Goal: Task Accomplishment & Management: Use online tool/utility

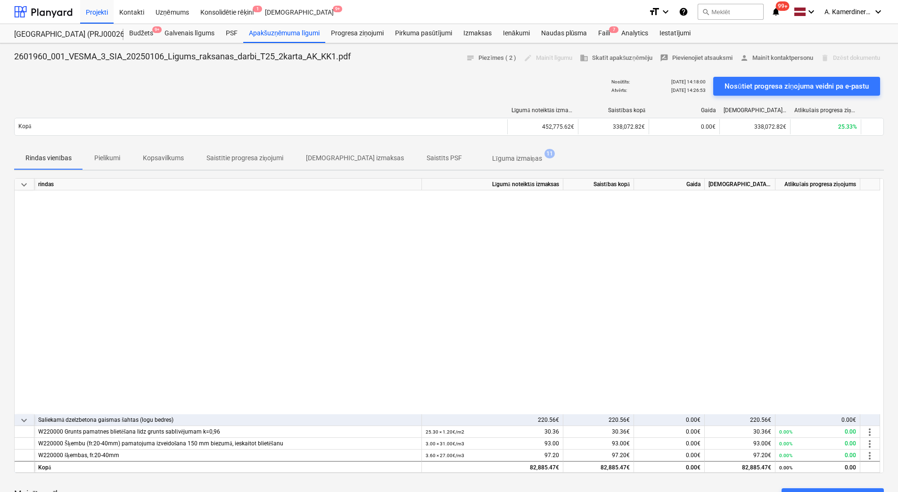
scroll to position [271, 0]
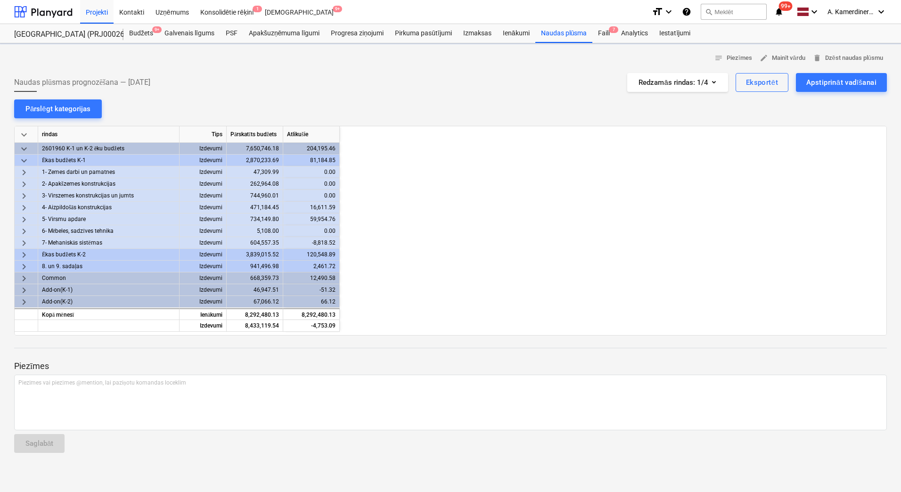
scroll to position [0, 817]
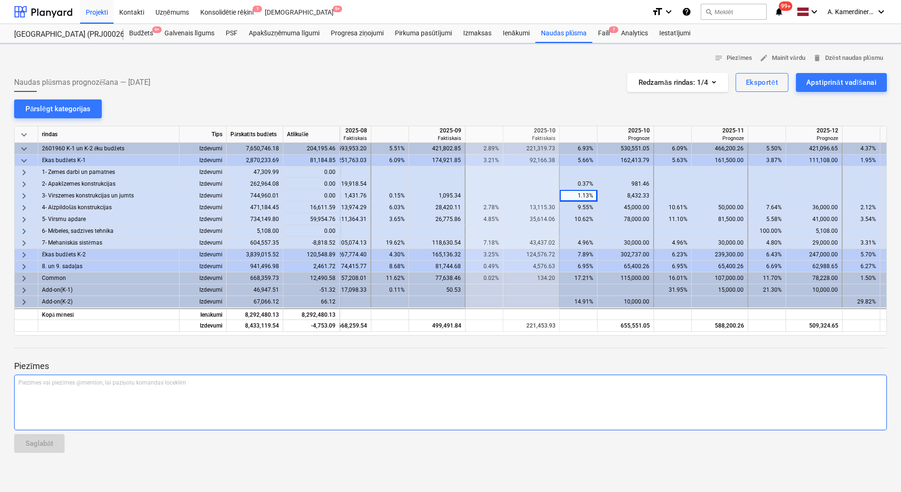
click at [605, 396] on div "Piezīmes vai piezīmes @mention, lai paziņotu komandas loceklim ﻿" at bounding box center [450, 403] width 873 height 56
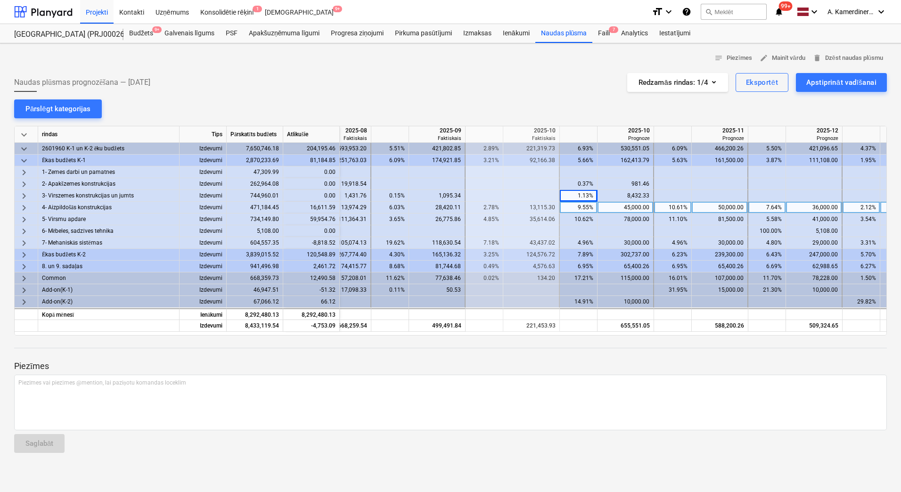
click at [713, 208] on div "50,000.00" at bounding box center [720, 208] width 48 height 12
type input "45000"
click at [642, 205] on div "45,000.00" at bounding box center [625, 208] width 48 height 12
click at [731, 211] on div "45,000.00" at bounding box center [720, 208] width 48 height 12
click at [633, 207] on div "45,000.00" at bounding box center [625, 208] width 48 height 12
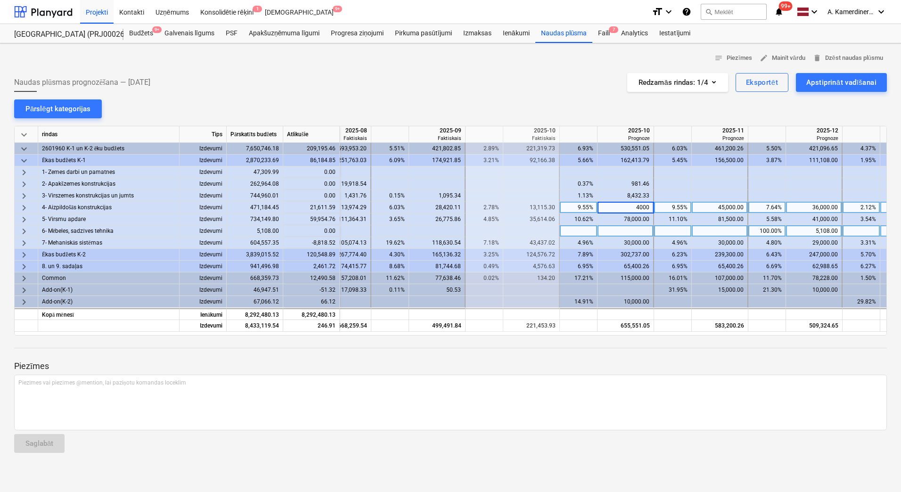
type input "40000"
click at [722, 205] on div "45,000.00" at bounding box center [720, 208] width 48 height 12
click at [817, 204] on div "36,000.00" at bounding box center [814, 208] width 48 height 12
click at [729, 205] on div "45,000.00" at bounding box center [720, 208] width 48 height 12
type input "4000"
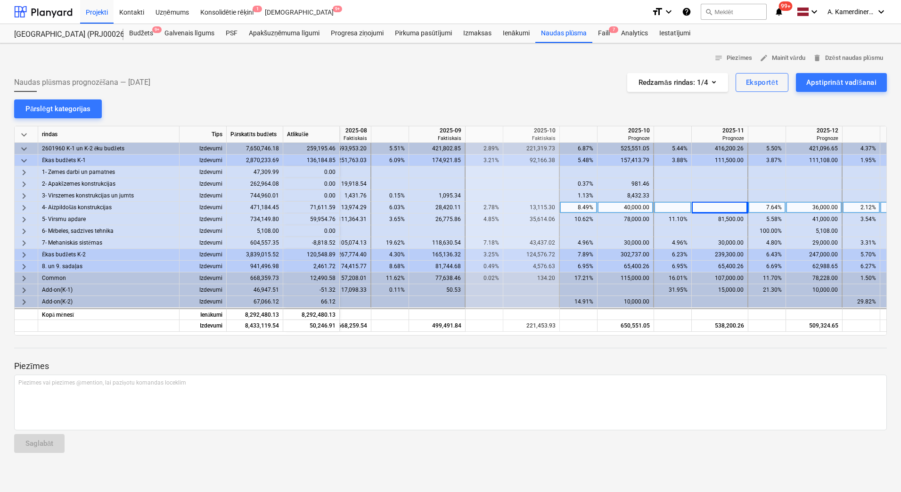
click at [814, 209] on div "36,000.00" at bounding box center [814, 208] width 48 height 12
click at [723, 210] on div at bounding box center [720, 208] width 57 height 12
type input "40000"
click at [829, 205] on div "36,000.00" at bounding box center [814, 208] width 48 height 12
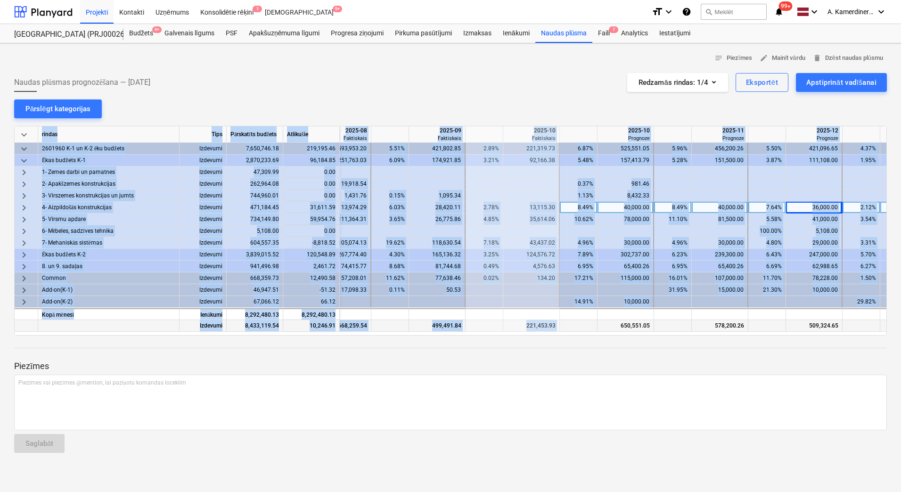
drag, startPoint x: 599, startPoint y: 335, endPoint x: 617, endPoint y: 328, distance: 20.3
click at [617, 328] on div "keyboard_arrow_down rindas Tips Pārskatīts budžets Atlikušie 2025-08 Faktiskais…" at bounding box center [450, 231] width 873 height 210
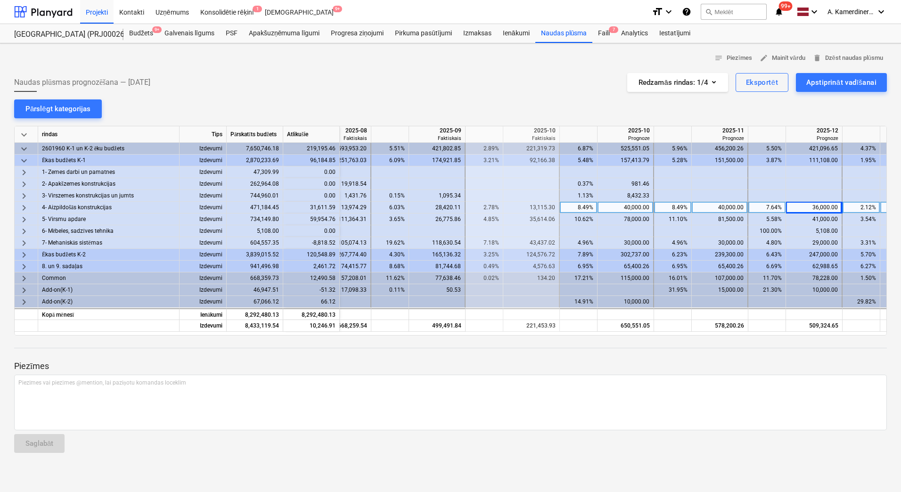
drag, startPoint x: 617, startPoint y: 328, endPoint x: 629, endPoint y: 358, distance: 32.8
click at [629, 358] on div at bounding box center [450, 357] width 873 height 8
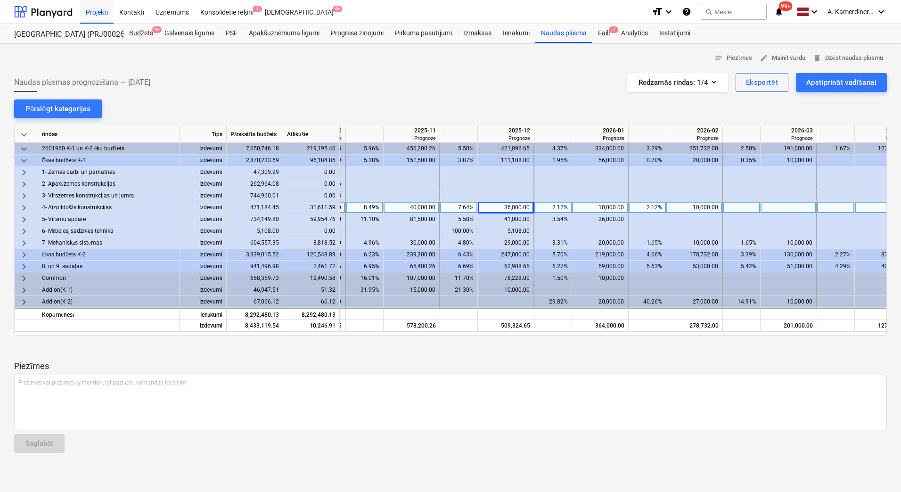
scroll to position [0, 1161]
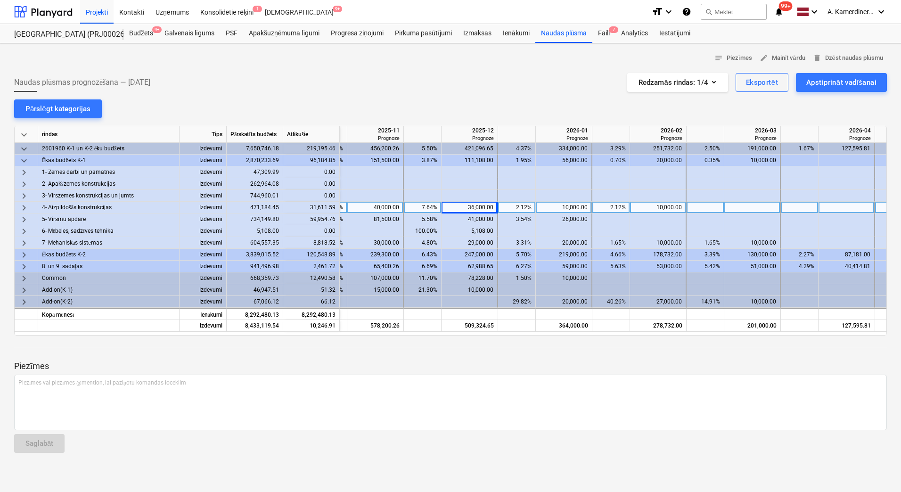
click at [578, 209] on div "10,000.00" at bounding box center [564, 208] width 48 height 12
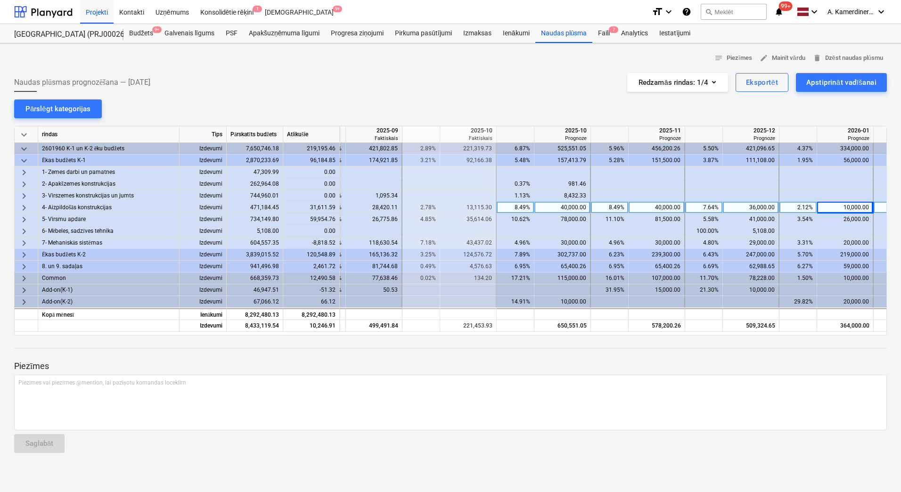
scroll to position [0, 878]
click at [673, 206] on div "40,000.00" at bounding box center [659, 208] width 48 height 12
drag, startPoint x: 620, startPoint y: 335, endPoint x: 651, endPoint y: 330, distance: 31.5
click at [651, 331] on div "keyboard_arrow_down rindas Tips Pārskatīts budžets Atlikušie 2025-08 Faktiskais…" at bounding box center [450, 231] width 873 height 210
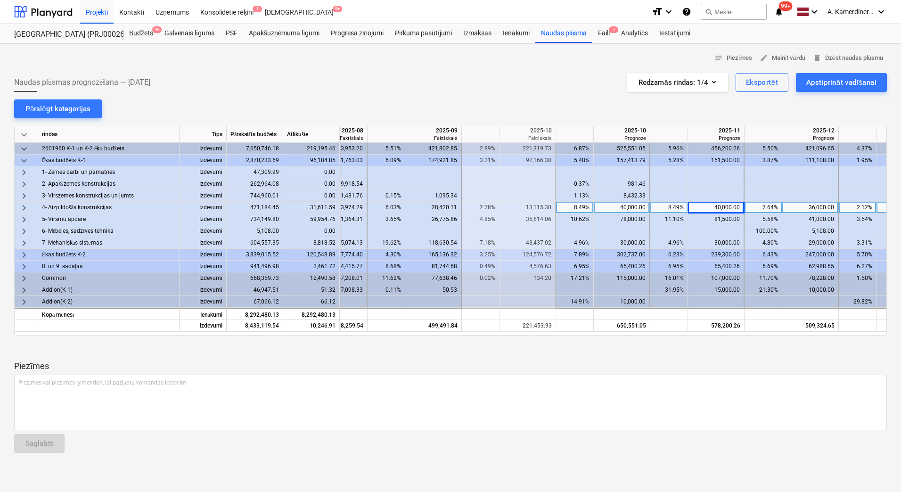
scroll to position [0, 828]
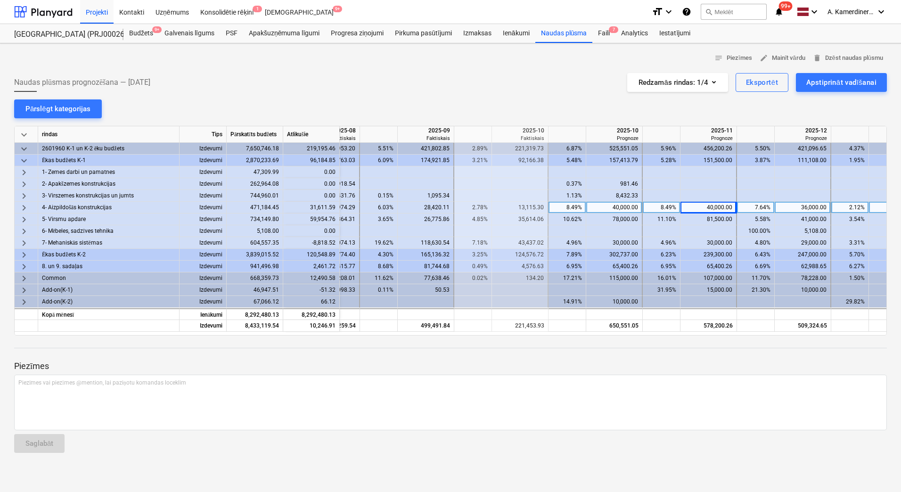
click at [624, 206] on div "40,000.00" at bounding box center [614, 208] width 48 height 12
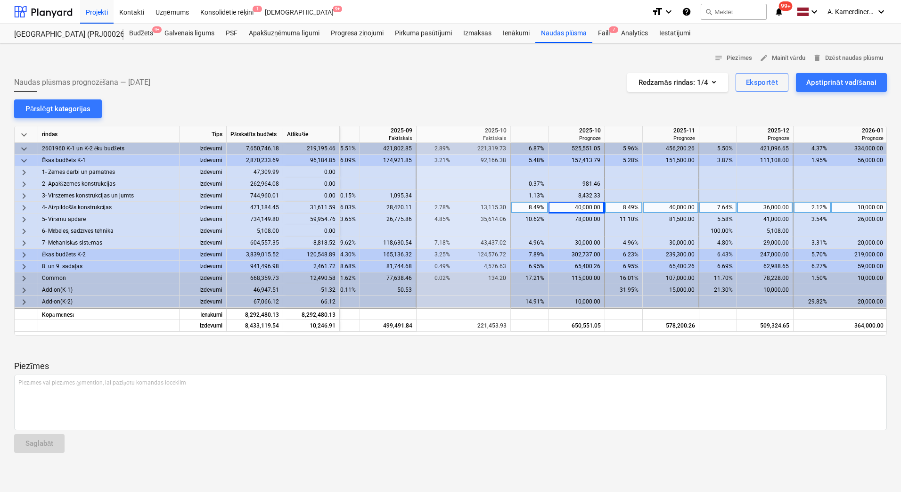
scroll to position [0, 870]
click at [577, 208] on div "40,000.00" at bounding box center [572, 208] width 48 height 12
type input "50000"
click at [763, 205] on div "36,000.00" at bounding box center [761, 208] width 48 height 12
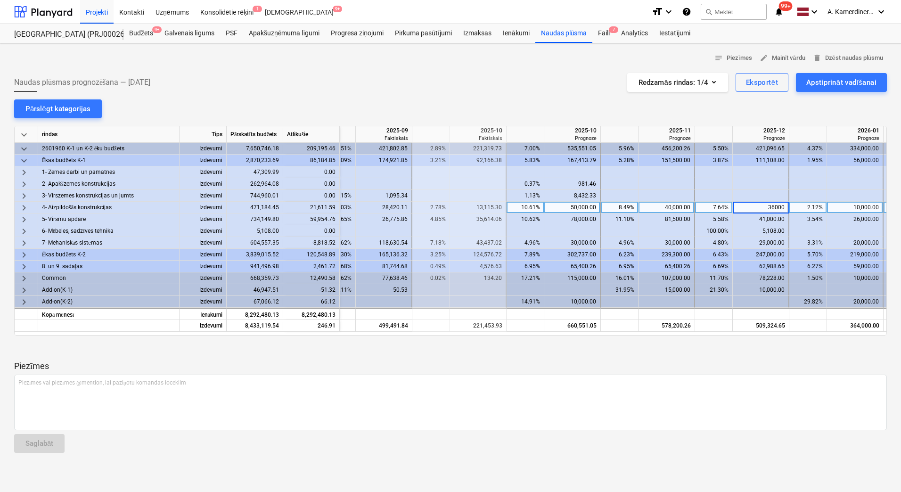
click at [773, 205] on input "36000" at bounding box center [761, 207] width 56 height 11
type input "46000"
click at [771, 220] on div "41,000.00" at bounding box center [761, 220] width 48 height 12
click at [652, 205] on div "40,000.00" at bounding box center [666, 208] width 48 height 12
type input "51611"
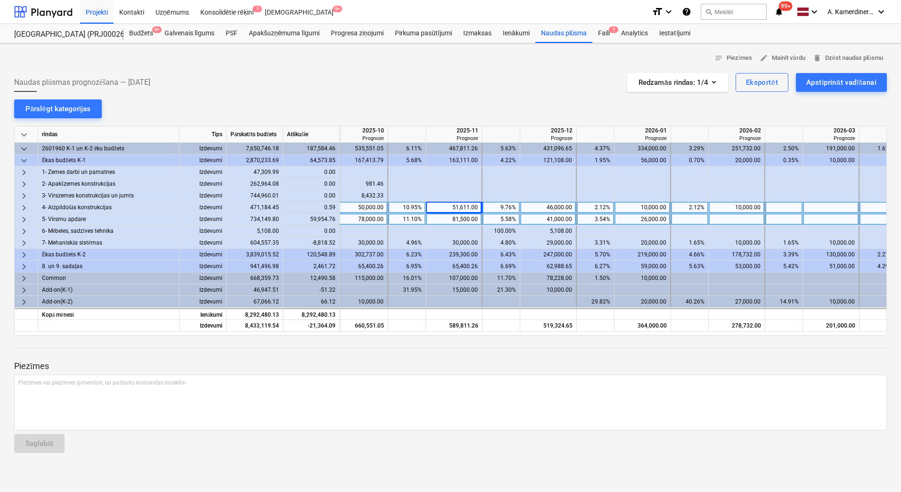
scroll to position [0, 1089]
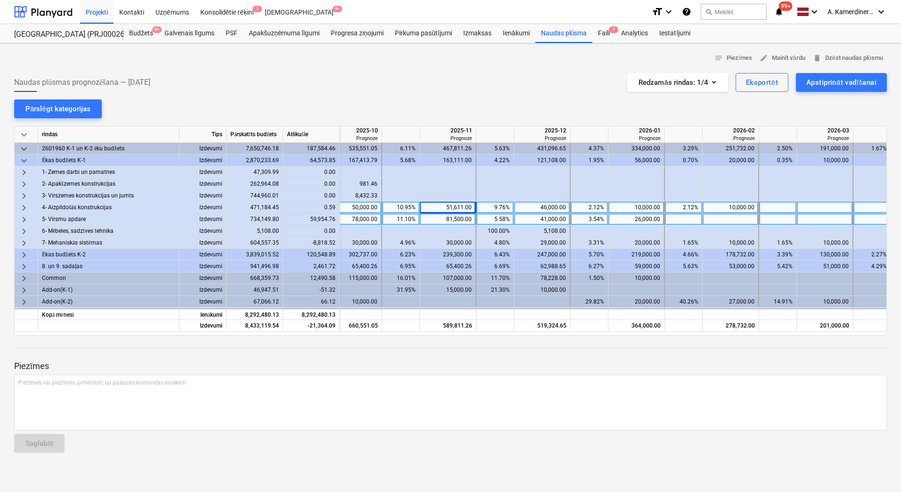
click at [732, 219] on div at bounding box center [731, 220] width 57 height 12
type input "20000"
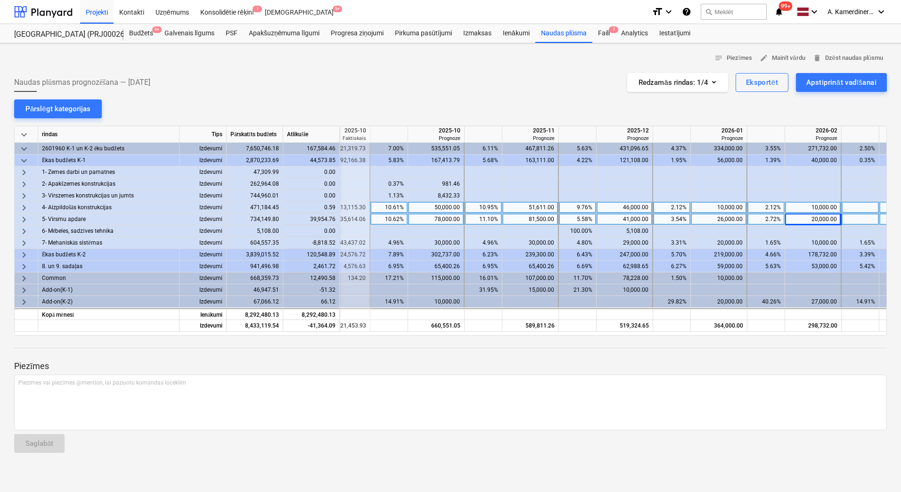
scroll to position [0, 992]
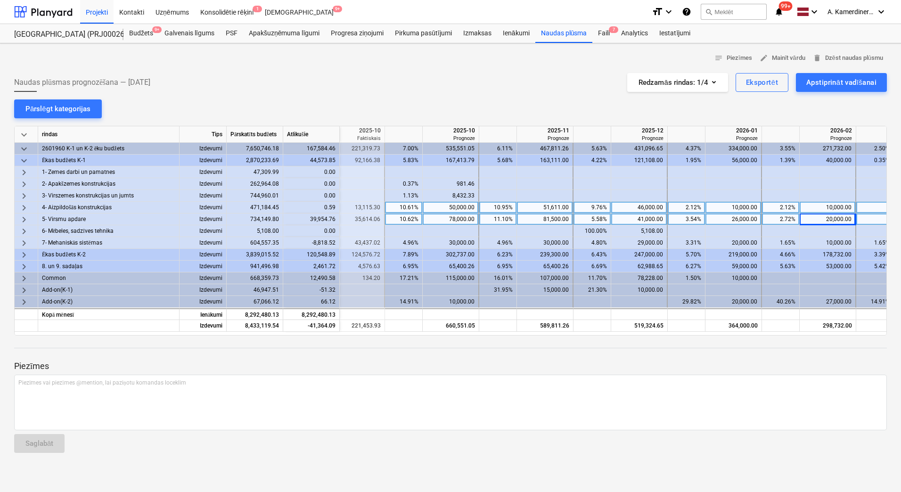
click at [635, 220] on div "41,000.00" at bounding box center [639, 220] width 48 height 12
type input "80000"
click at [433, 218] on div "78,000.00" at bounding box center [451, 220] width 48 height 12
click at [466, 219] on input "78000" at bounding box center [451, 219] width 56 height 11
click at [470, 218] on input "78000" at bounding box center [451, 219] width 56 height 11
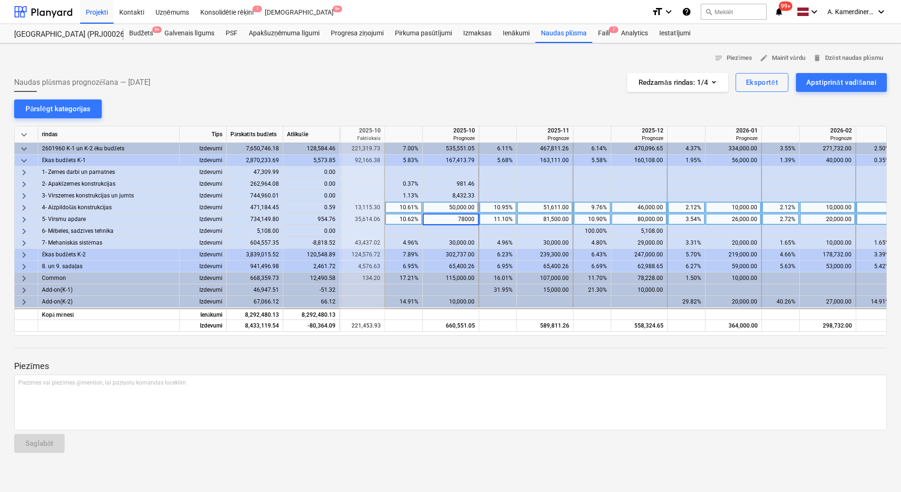
click at [474, 220] on input "78000" at bounding box center [451, 219] width 56 height 11
type input "78954"
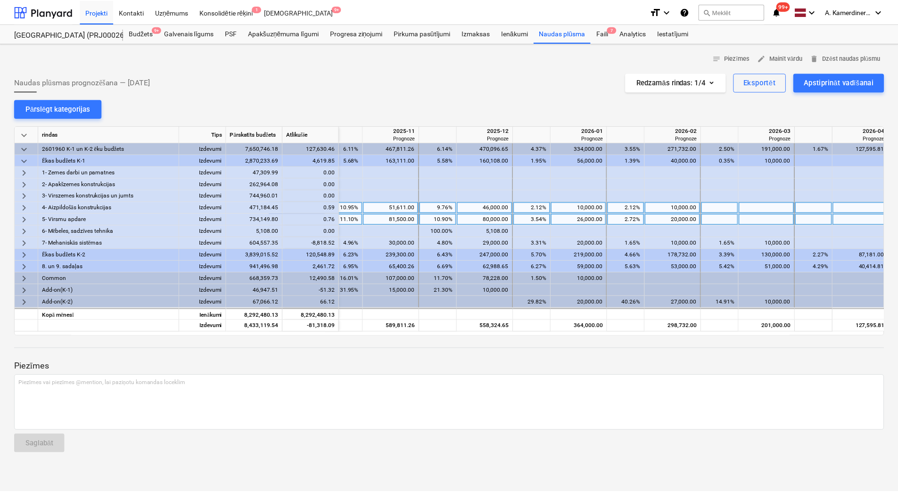
scroll to position [0, 1146]
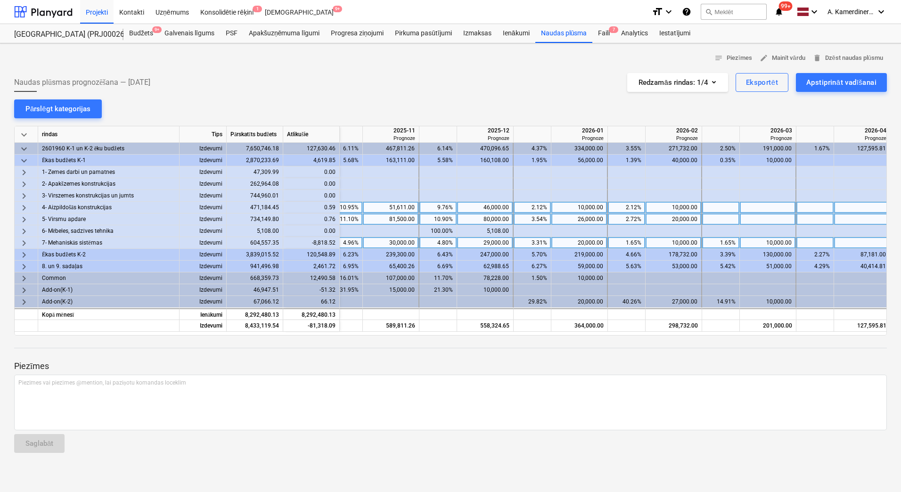
click at [781, 244] on div "10,000.00" at bounding box center [768, 243] width 48 height 12
type input "0"
click at [695, 242] on div "10,000.00" at bounding box center [673, 243] width 48 height 12
drag, startPoint x: 696, startPoint y: 242, endPoint x: 677, endPoint y: 244, distance: 19.5
click at [677, 244] on div "10,000.00" at bounding box center [673, 243] width 48 height 12
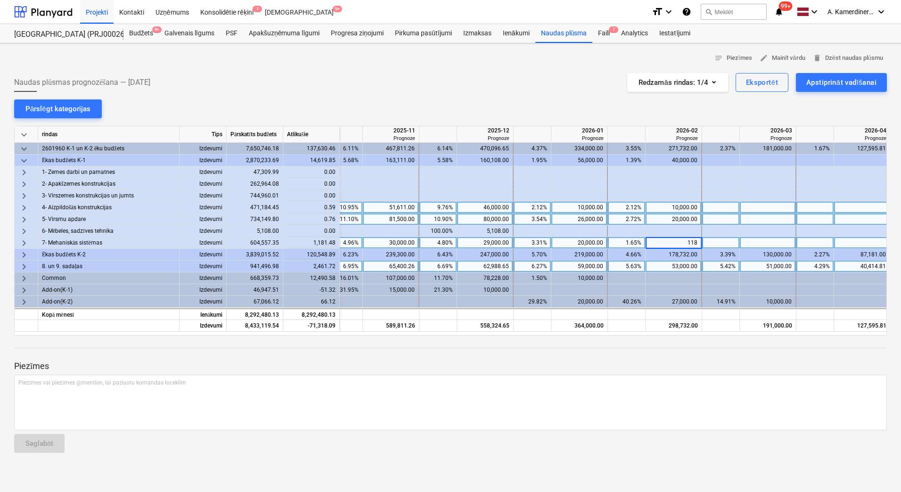
type input "1181"
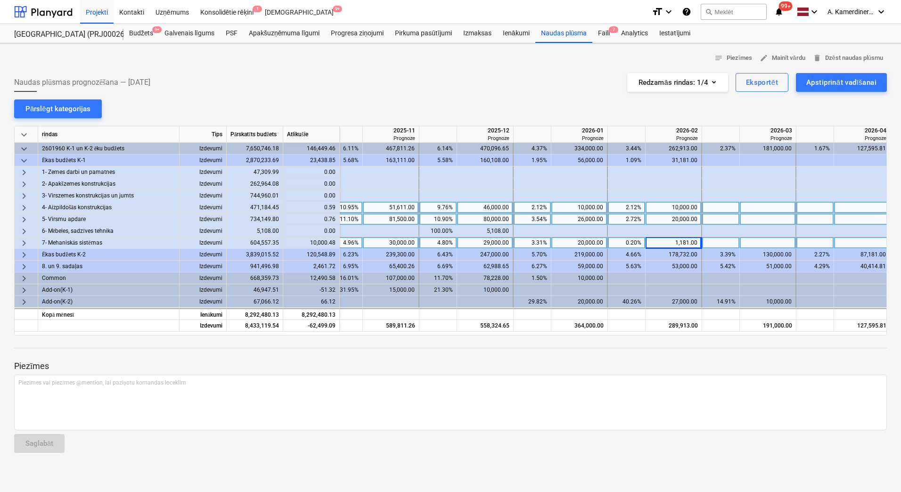
click at [680, 238] on div "1,181.00" at bounding box center [673, 243] width 48 height 12
click at [683, 242] on input "1181" at bounding box center [674, 242] width 56 height 11
type input "11181"
click at [583, 243] on div "20,000.00" at bounding box center [579, 243] width 48 height 12
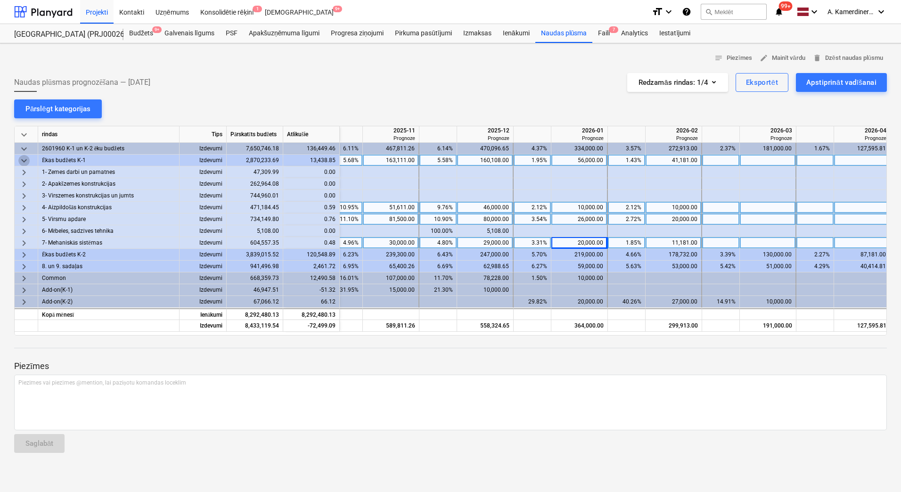
click at [22, 159] on span "keyboard_arrow_down" at bounding box center [23, 160] width 11 height 11
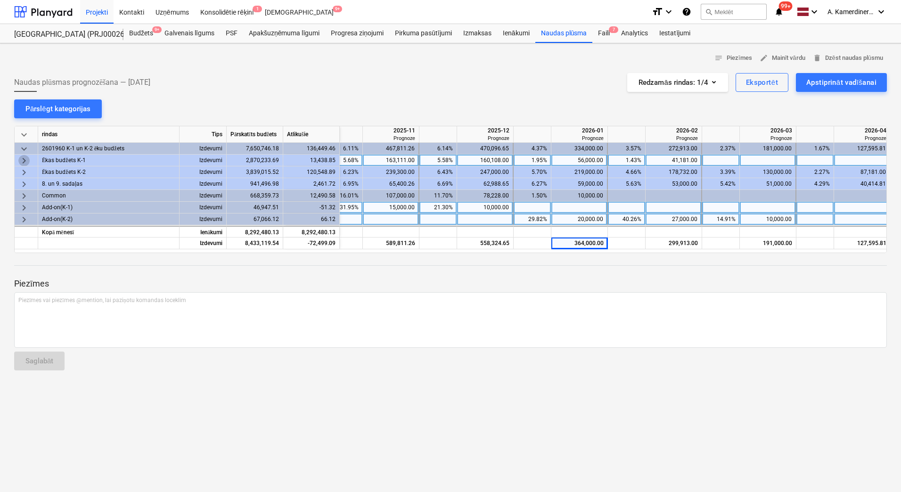
click at [22, 159] on span "keyboard_arrow_right" at bounding box center [23, 160] width 11 height 11
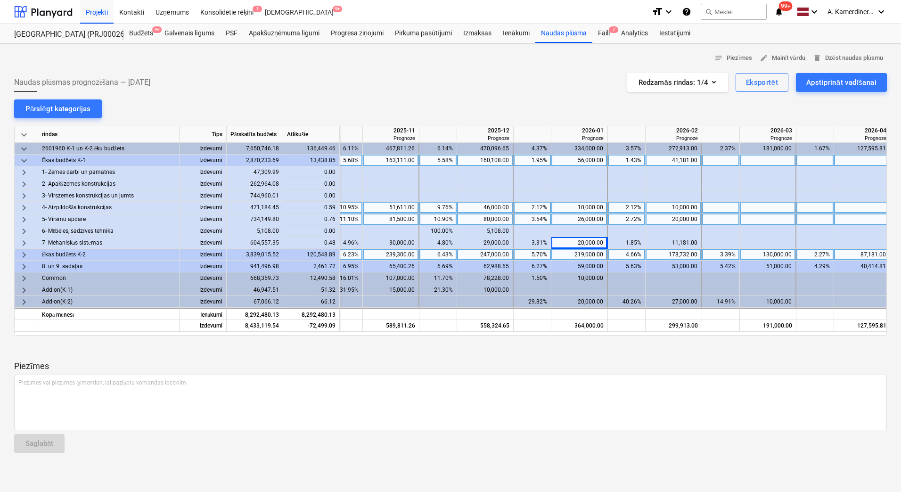
click at [84, 256] on span "Ēkas budžets K-2" at bounding box center [64, 255] width 44 height 12
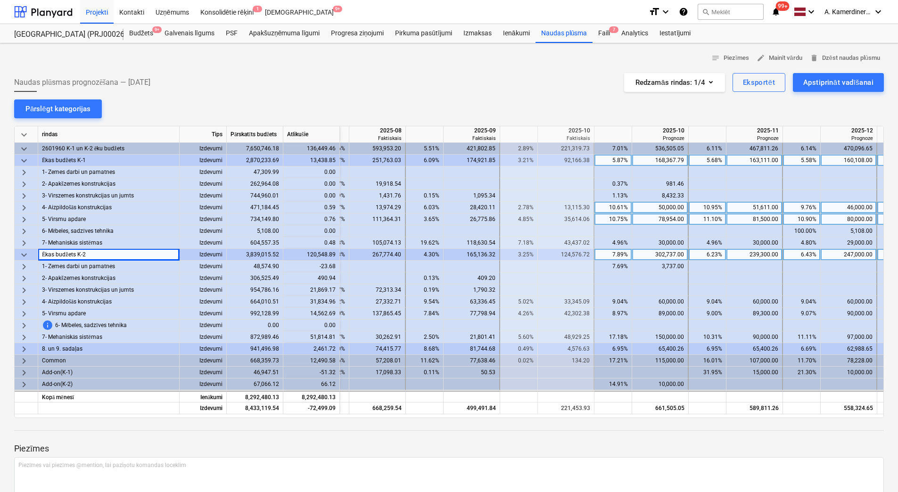
scroll to position [0, 785]
click at [667, 299] on div "60,000.00" at bounding box center [657, 302] width 48 height 12
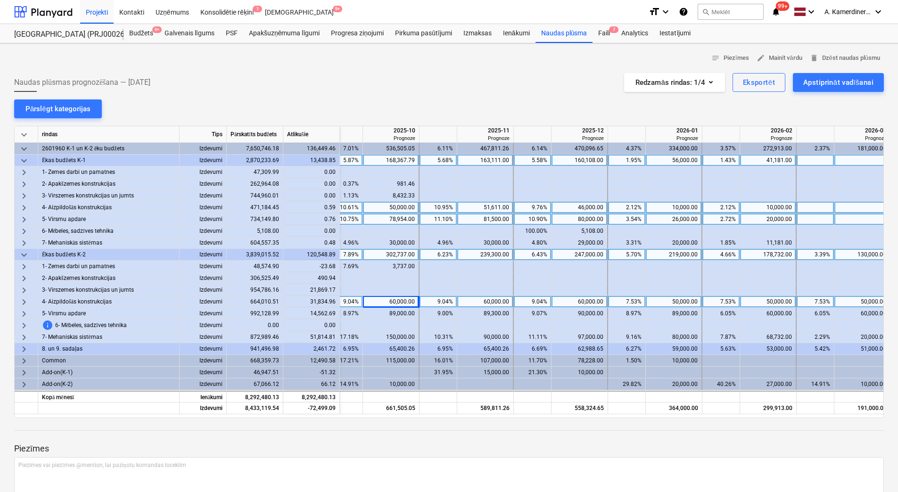
scroll to position [0, 1046]
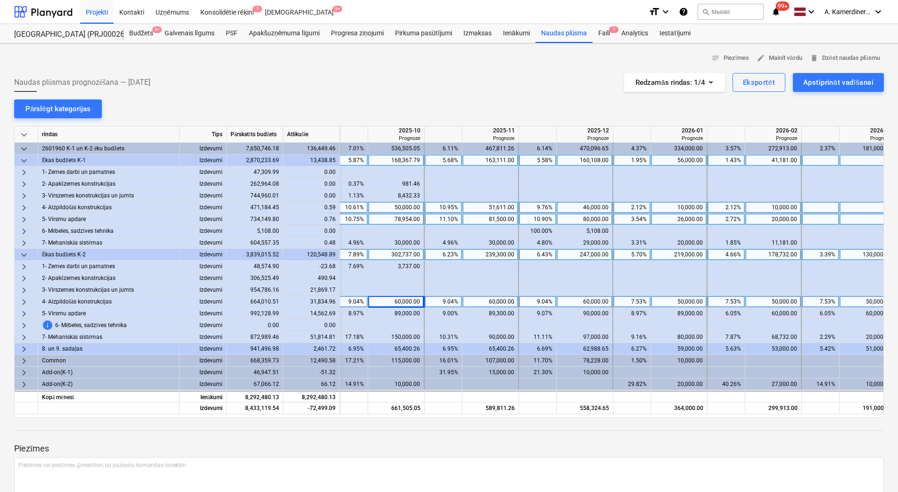
click at [579, 303] on div "60,000.00" at bounding box center [584, 302] width 48 height 12
type input "70000"
click at [494, 303] on div "60,000.00" at bounding box center [490, 302] width 48 height 12
type input "70000"
click at [401, 304] on div "60,000.00" at bounding box center [396, 302] width 48 height 12
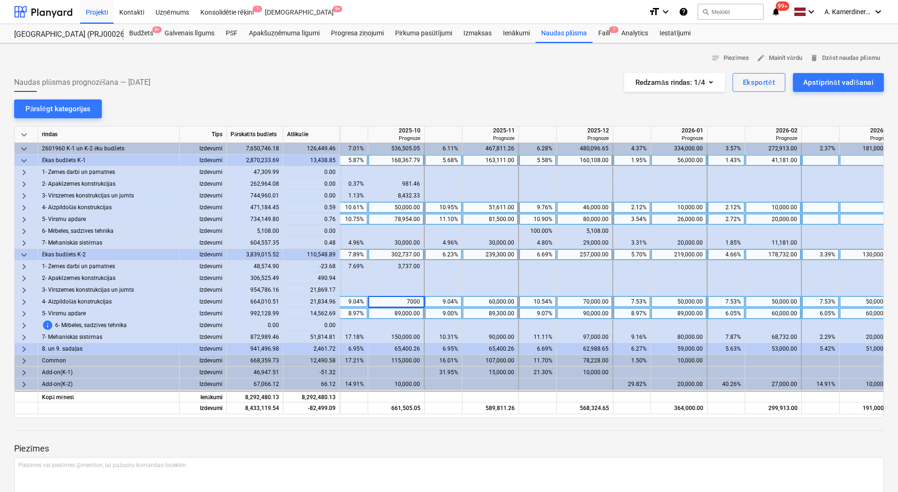
type input "70000"
click at [507, 303] on div "60,000.00" at bounding box center [490, 302] width 48 height 12
type input "71834"
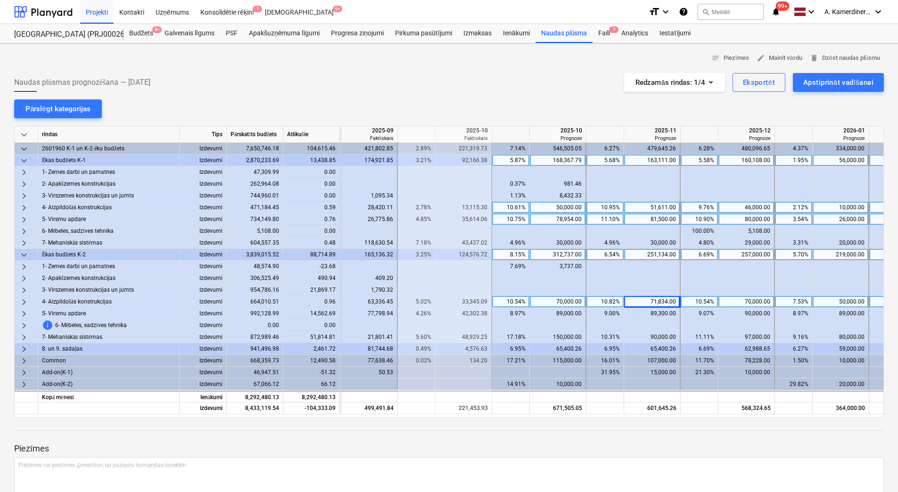
scroll to position [0, 885]
click at [646, 289] on div at bounding box center [652, 290] width 57 height 12
type input "21869"
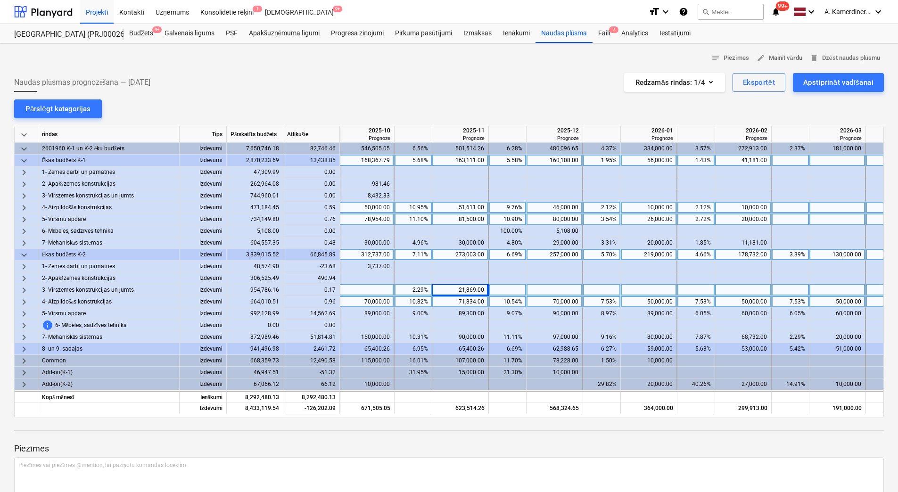
scroll to position [0, 1075]
click at [744, 313] on div "60,000.00" at bounding box center [745, 314] width 48 height 12
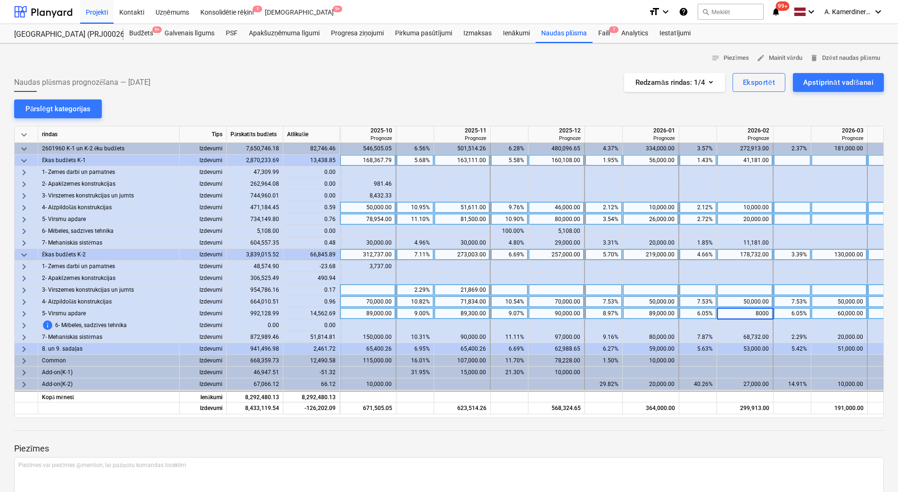
type input "80000"
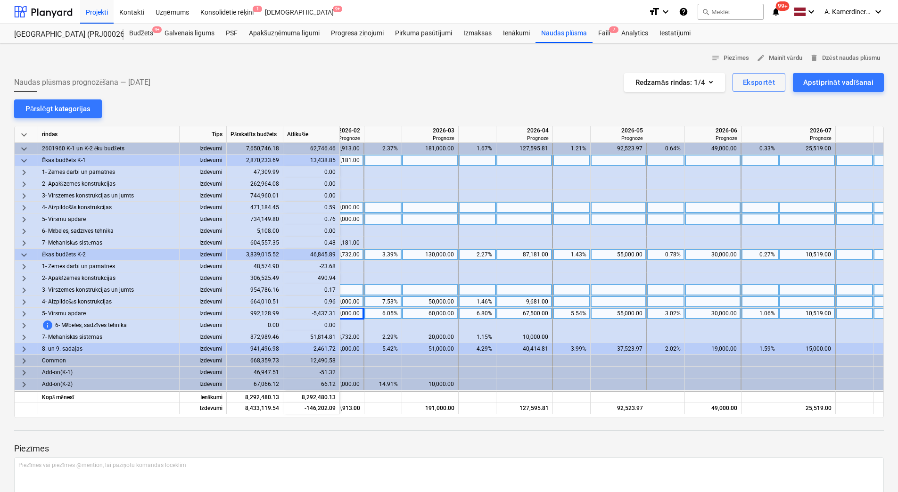
scroll to position [0, 1530]
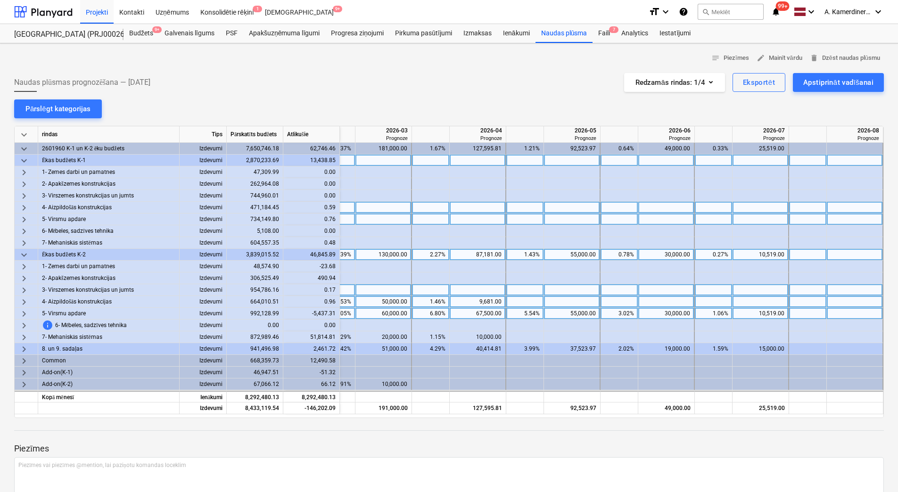
click at [765, 313] on div "10,519.00" at bounding box center [760, 314] width 48 height 12
click at [657, 315] on div "30,000.00" at bounding box center [666, 314] width 48 height 12
click at [671, 312] on div "30,000.00" at bounding box center [666, 314] width 48 height 12
type input "35000"
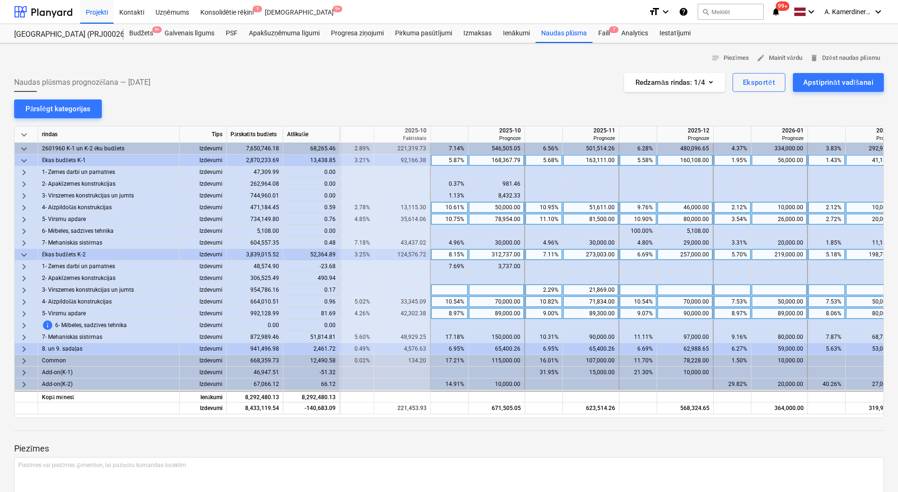
scroll to position [0, 952]
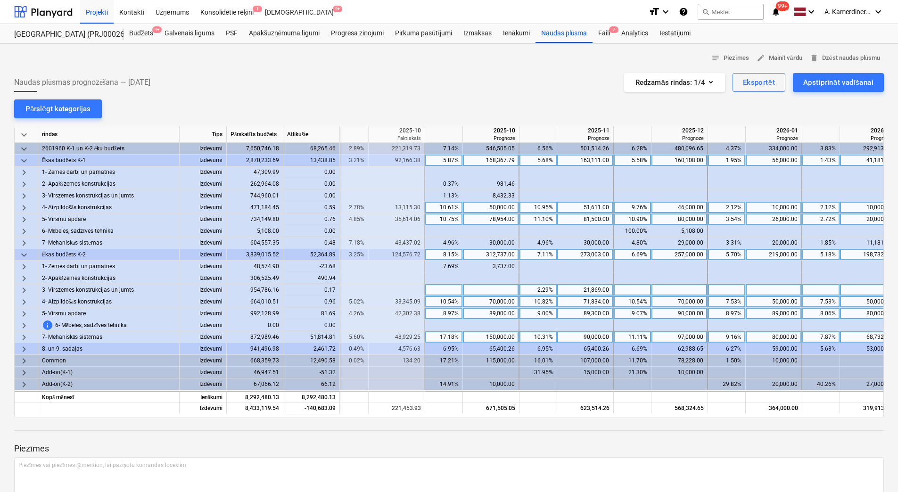
click at [498, 338] on div "150,000.00" at bounding box center [491, 337] width 48 height 12
type input "100000"
click at [494, 334] on div "100,000.00" at bounding box center [491, 337] width 48 height 12
type input "148929"
drag, startPoint x: 516, startPoint y: 335, endPoint x: 489, endPoint y: 336, distance: 27.4
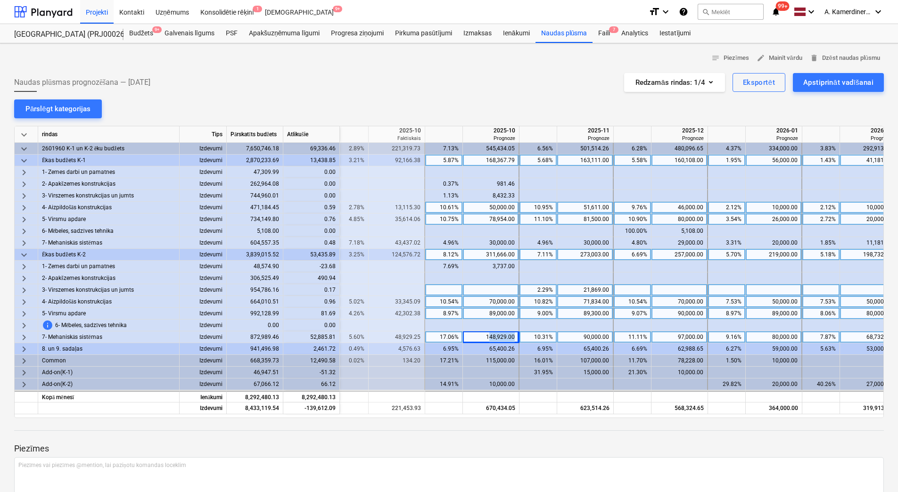
click at [489, 336] on div "148,929.00" at bounding box center [491, 337] width 57 height 12
click at [591, 334] on div "90,000.00" at bounding box center [585, 337] width 48 height 12
type input "140000"
click at [689, 337] on div "97,000.00" at bounding box center [679, 337] width 48 height 12
type input "10000"
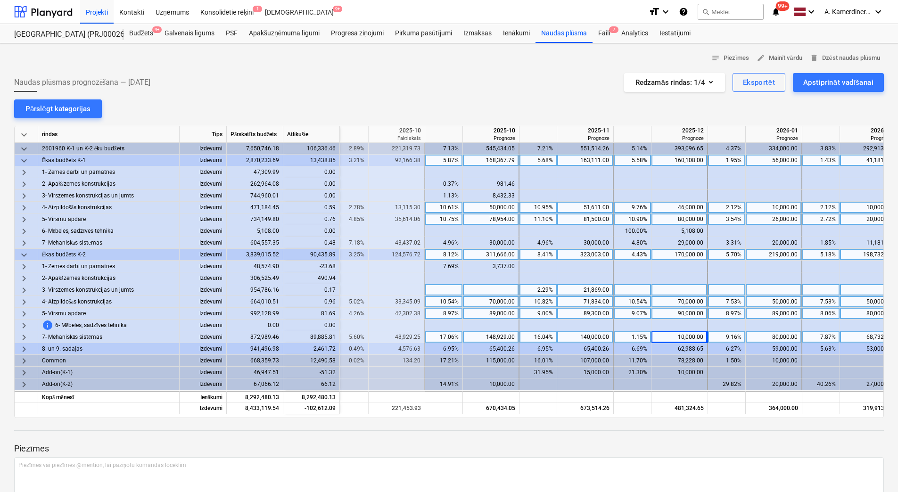
click at [689, 337] on div "10,000.00" at bounding box center [679, 337] width 48 height 12
click at [691, 337] on input "10000" at bounding box center [679, 336] width 56 height 11
type input "100000"
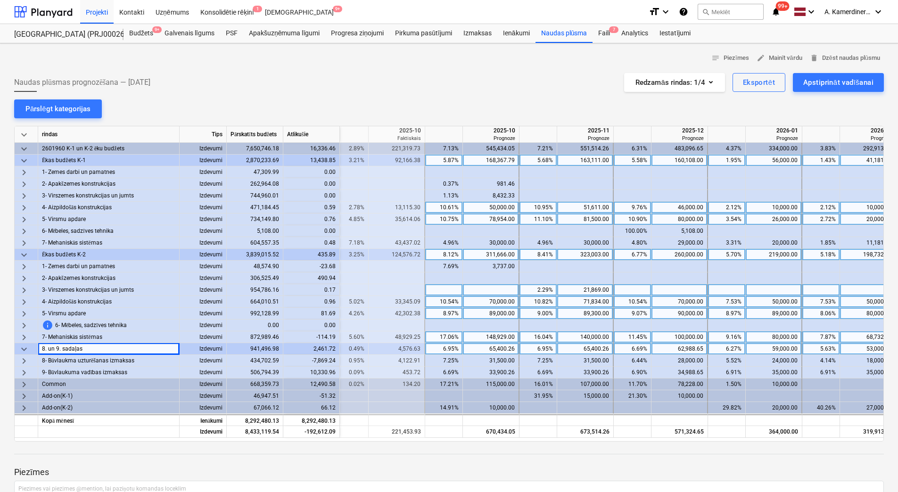
click at [20, 346] on span "keyboard_arrow_down" at bounding box center [23, 349] width 11 height 11
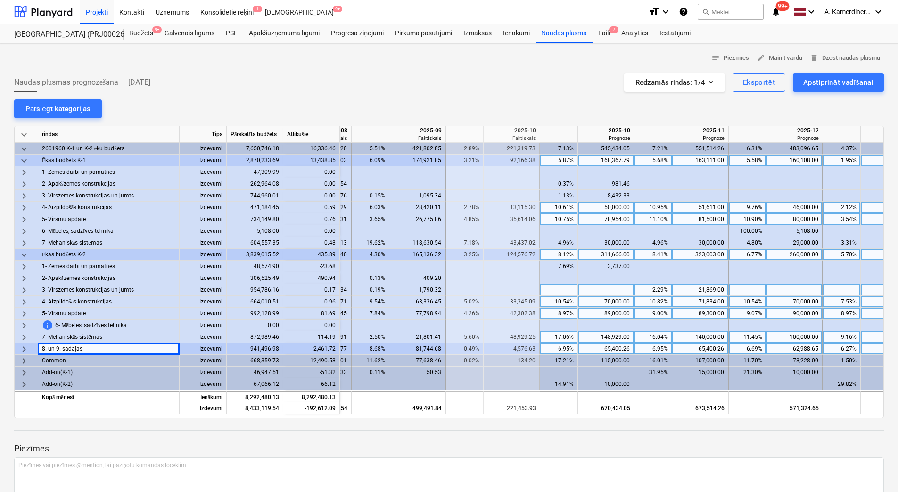
scroll to position [0, 845]
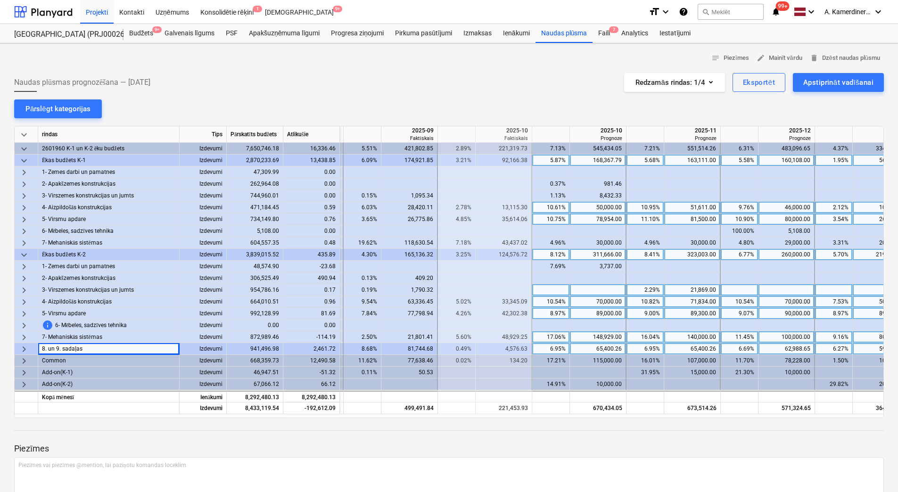
click at [599, 349] on div "65,400.26" at bounding box center [598, 349] width 48 height 12
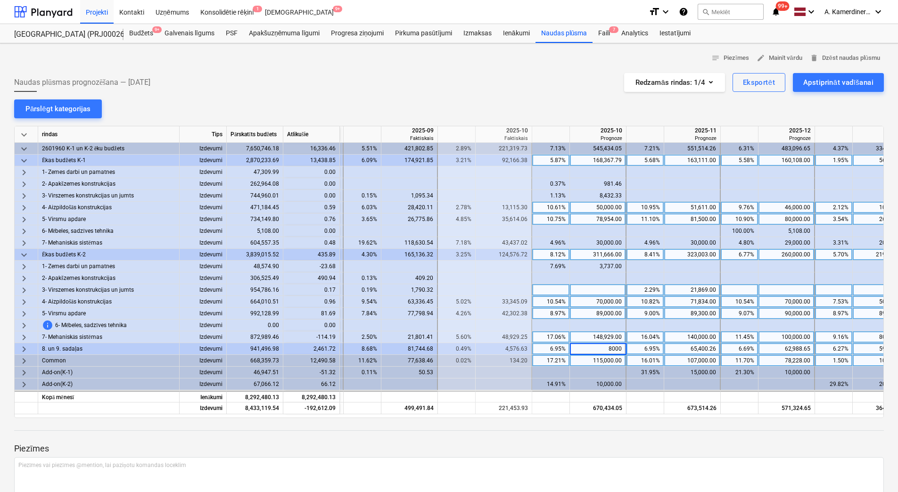
type input "80000"
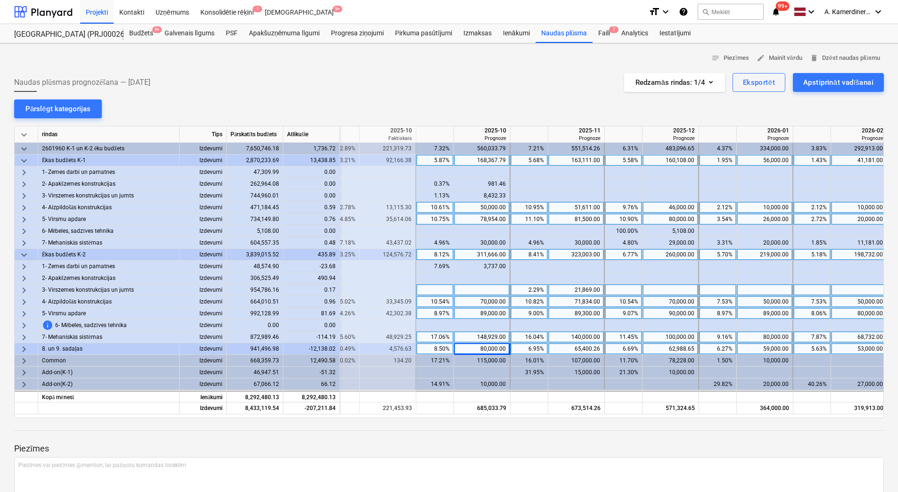
scroll to position [0, 969]
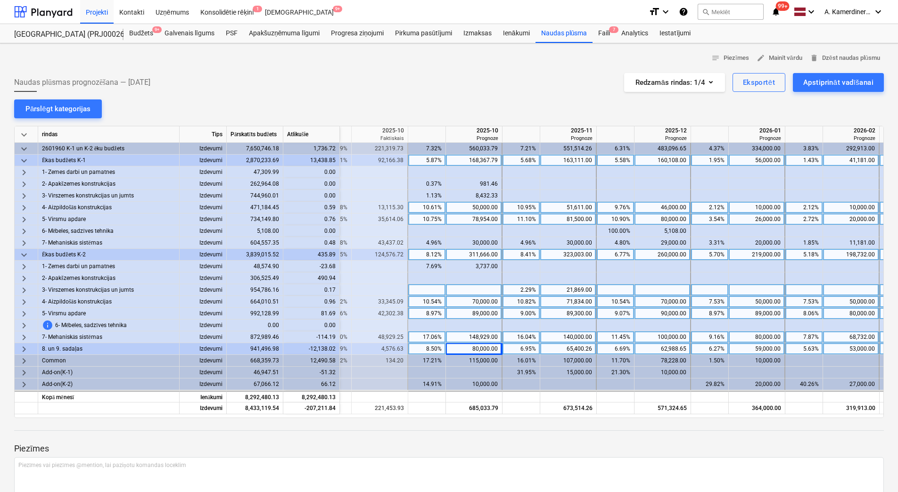
click at [584, 348] on div "65,400.26" at bounding box center [568, 349] width 48 height 12
type input "75000"
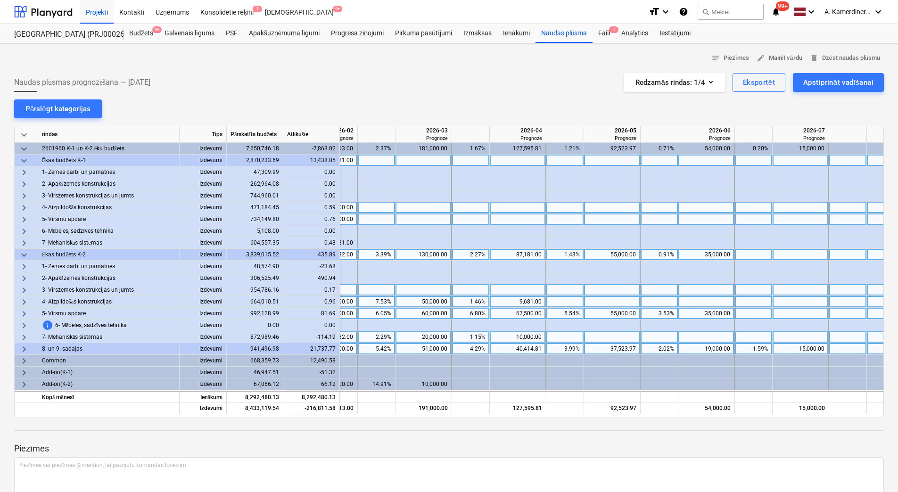
scroll to position [0, 1487]
click at [804, 350] on div "15,000.00" at bounding box center [803, 349] width 48 height 12
click at [706, 347] on div "19,000.00" at bounding box center [709, 349] width 48 height 12
drag, startPoint x: 706, startPoint y: 347, endPoint x: 730, endPoint y: 346, distance: 23.6
click at [730, 346] on div "19,000.00" at bounding box center [709, 349] width 48 height 12
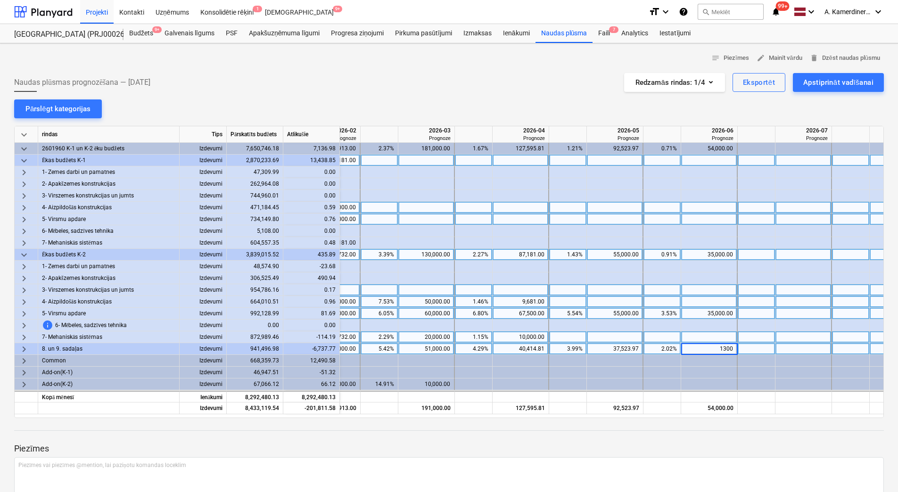
type input "13000"
click at [627, 414] on div "92,523.97" at bounding box center [615, 409] width 49 height 12
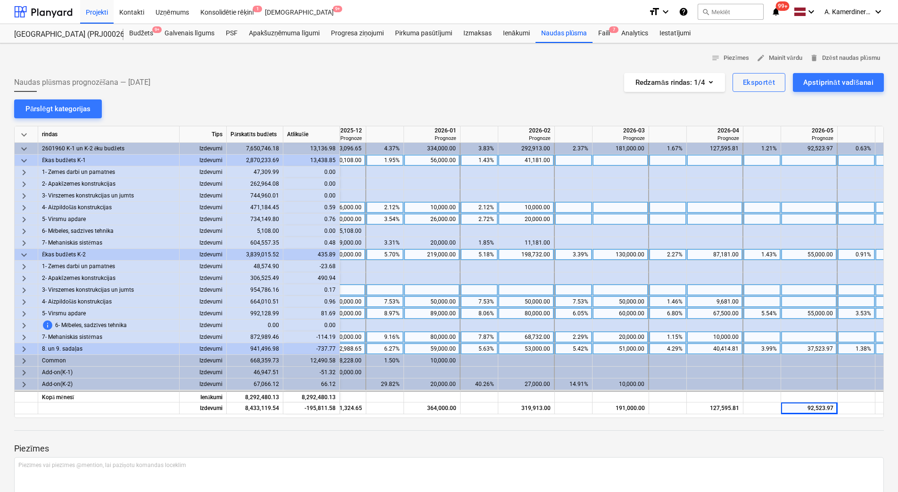
scroll to position [0, 1295]
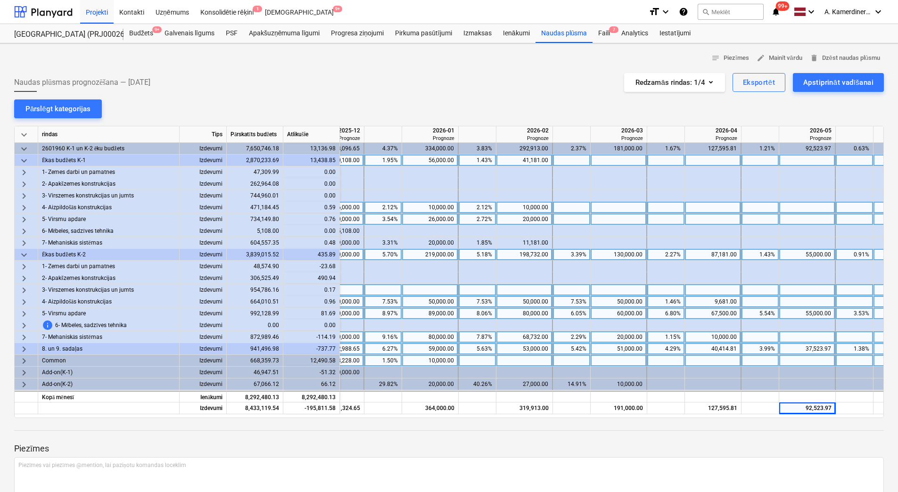
click at [724, 361] on div at bounding box center [713, 361] width 57 height 12
type input "23000"
click at [458, 361] on div "10,000.00" at bounding box center [430, 361] width 57 height 12
click at [519, 360] on div at bounding box center [524, 361] width 57 height 12
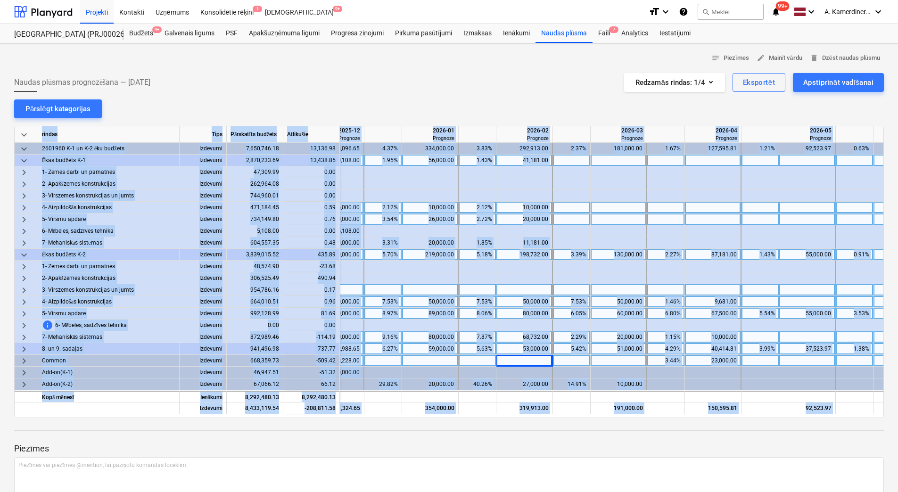
drag, startPoint x: 530, startPoint y: 418, endPoint x: 515, endPoint y: 419, distance: 15.6
click at [515, 419] on div "notes Piezīmes edit Mainīt vārdu delete Dzēst naudas plūsmu Naudas plūsmas prog…" at bounding box center [449, 296] width 898 height 507
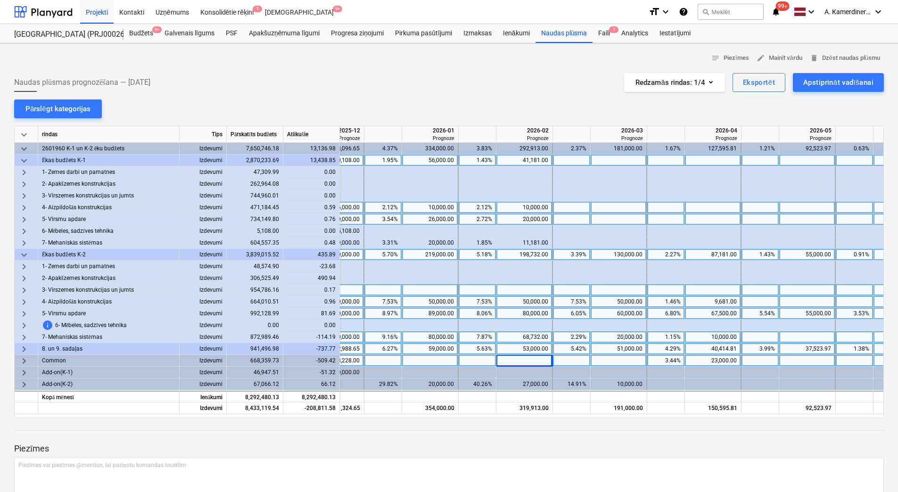
drag, startPoint x: 515, startPoint y: 419, endPoint x: 762, endPoint y: 443, distance: 248.1
click at [762, 443] on p "Piezīmes" at bounding box center [449, 448] width 870 height 11
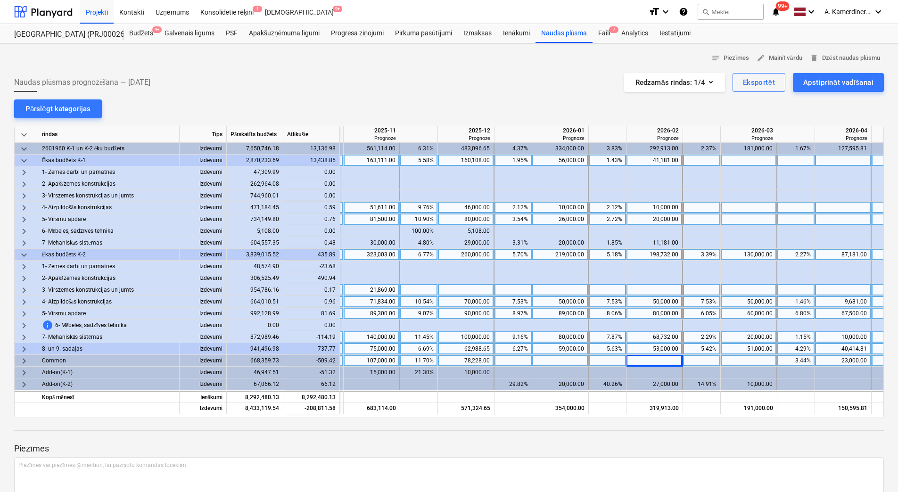
scroll to position [0, 1155]
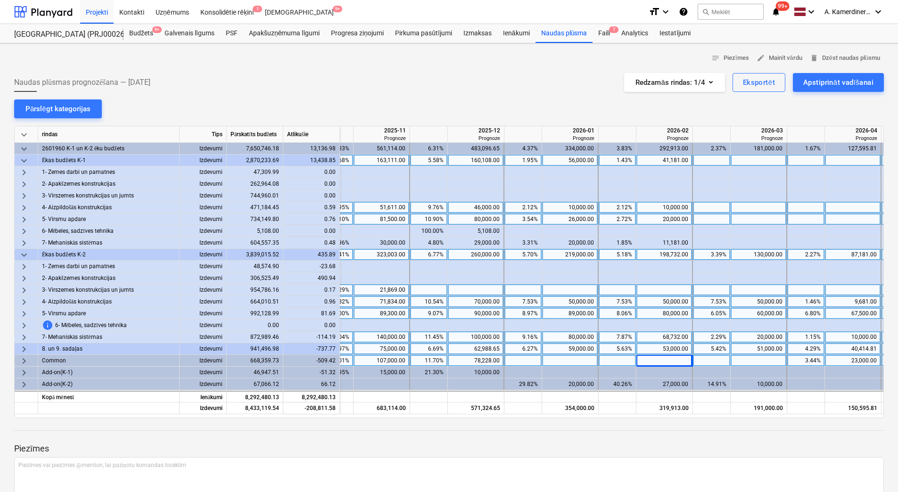
click at [22, 160] on span "keyboard_arrow_down" at bounding box center [23, 160] width 11 height 11
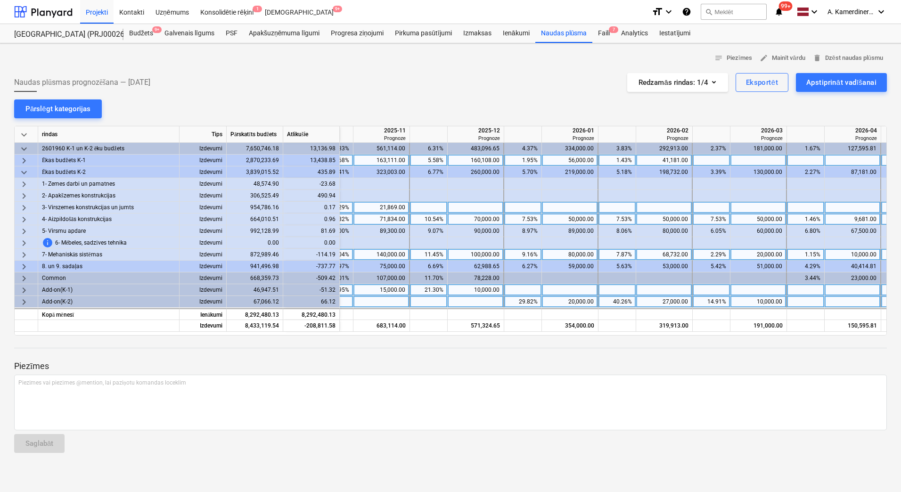
click at [22, 160] on span "keyboard_arrow_right" at bounding box center [23, 160] width 11 height 11
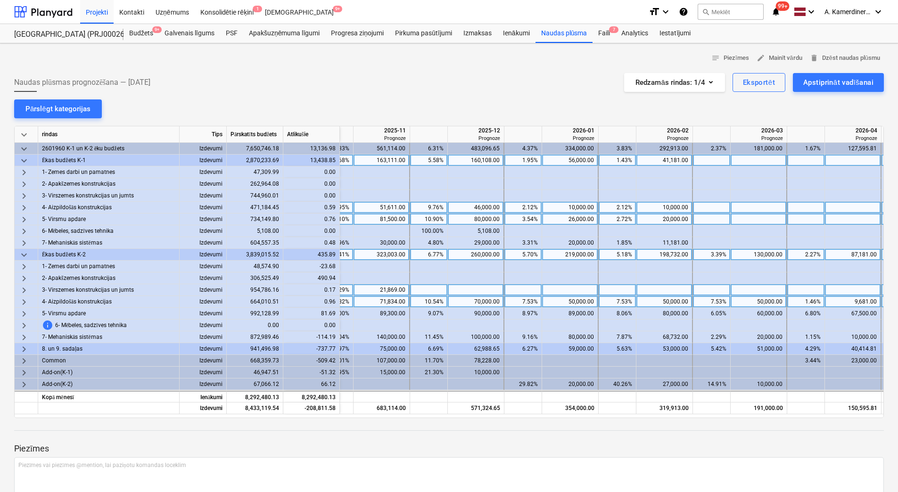
click at [320, 159] on div "13,438.85" at bounding box center [311, 161] width 57 height 12
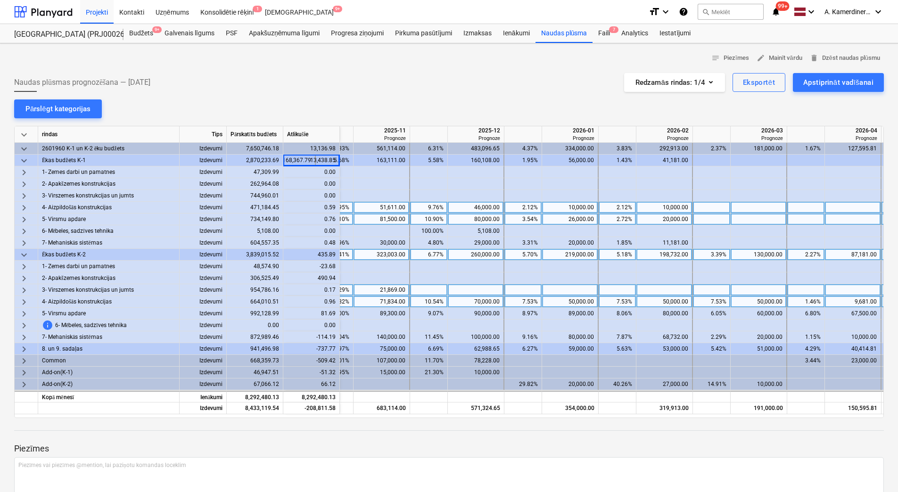
click at [388, 82] on div "Naudas plūsmas prognozēšana — 2025 October Redzamās rindas : 1/4 Eksportēt Apst…" at bounding box center [449, 82] width 870 height 19
click at [404, 452] on p "Piezīmes" at bounding box center [449, 448] width 870 height 11
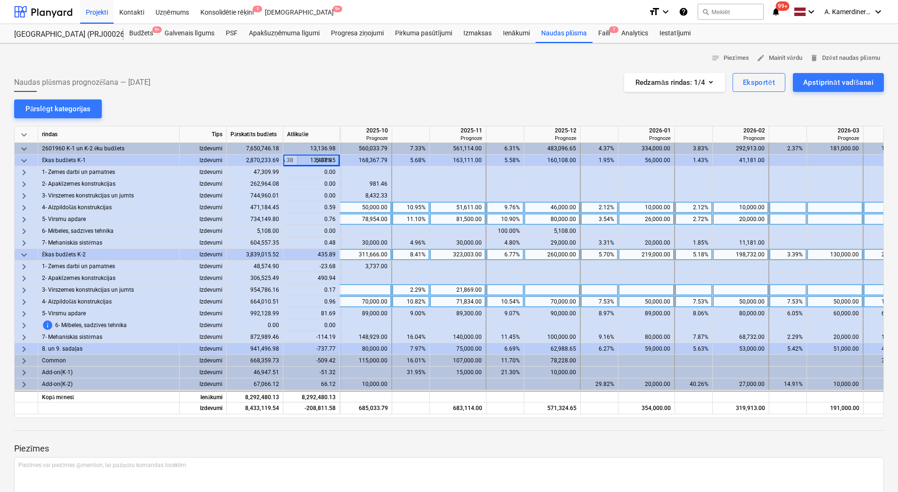
scroll to position [0, 1033]
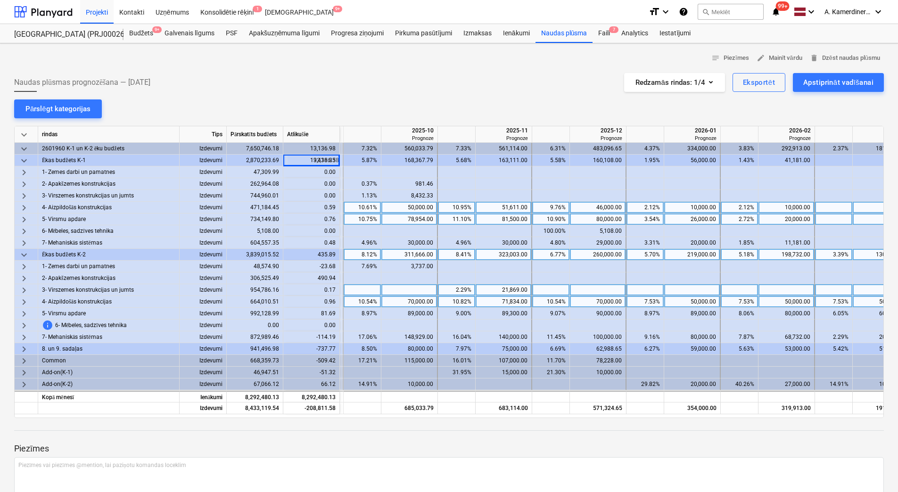
click at [400, 441] on div at bounding box center [449, 439] width 870 height 8
click at [487, 220] on div "81,500.00" at bounding box center [503, 220] width 48 height 12
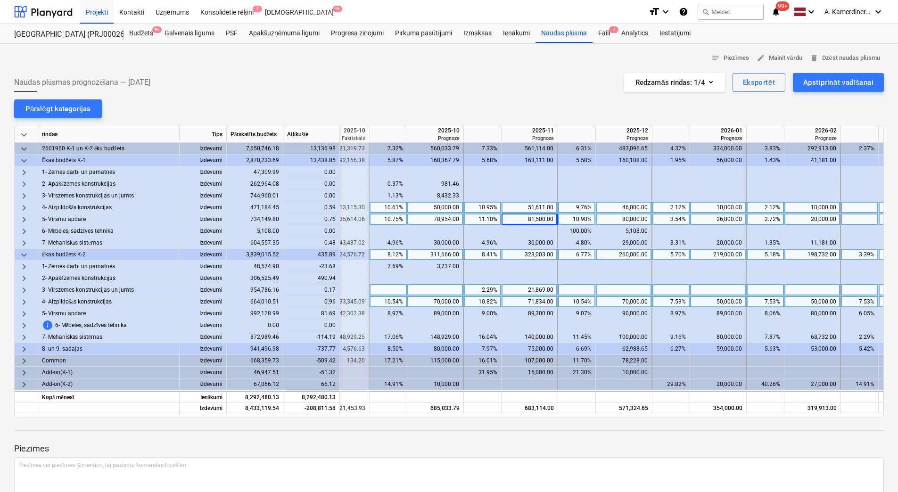
scroll to position [0, 1008]
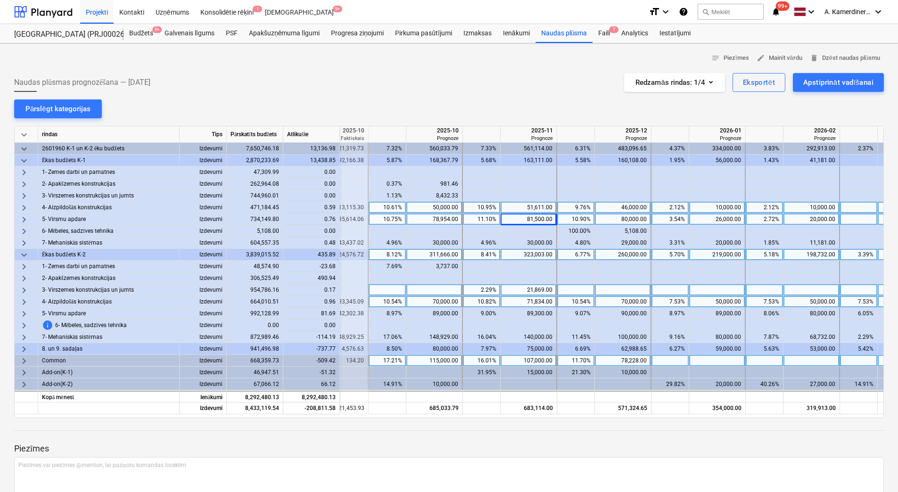
click at [447, 359] on div "115,000.00" at bounding box center [434, 361] width 48 height 12
click at [716, 363] on div at bounding box center [717, 361] width 57 height 12
type input "3"
click at [690, 445] on p "Piezīmes" at bounding box center [449, 448] width 870 height 11
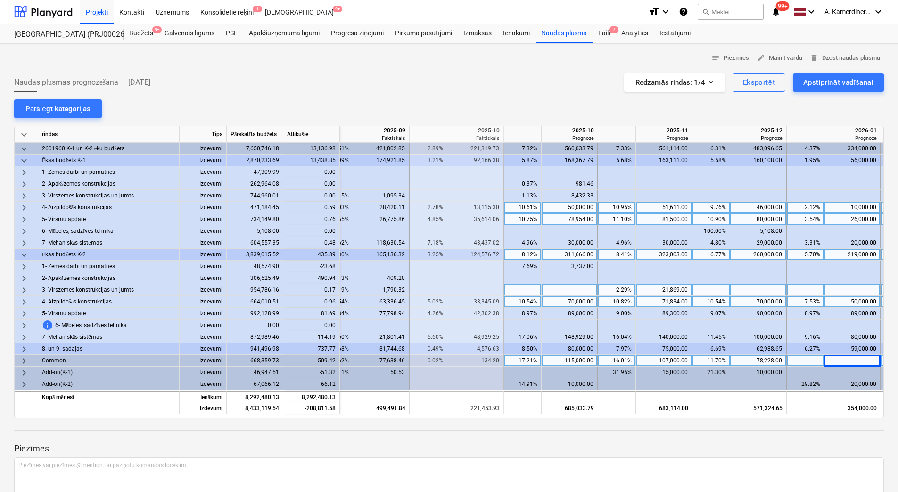
scroll to position [0, 871]
click at [851, 85] on div "Apstiprināt vadīšanai" at bounding box center [838, 82] width 70 height 12
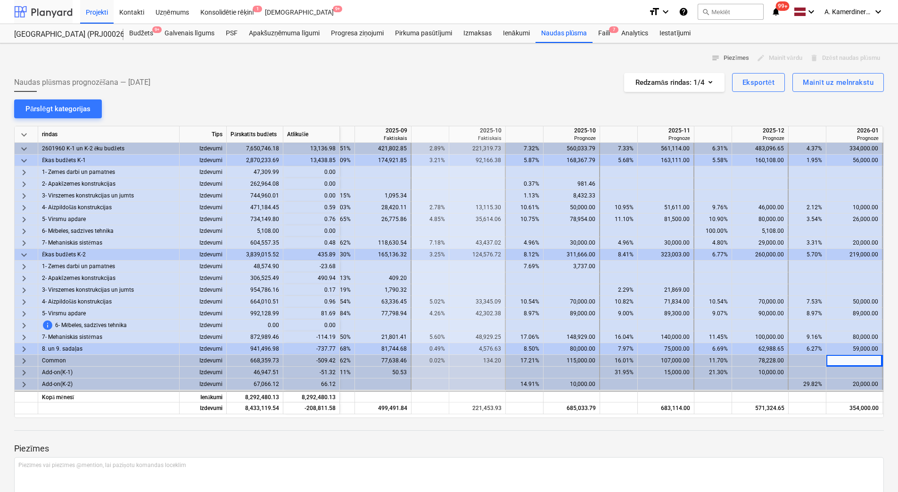
click at [43, 9] on div at bounding box center [43, 12] width 58 height 24
